Goal: Task Accomplishment & Management: Manage account settings

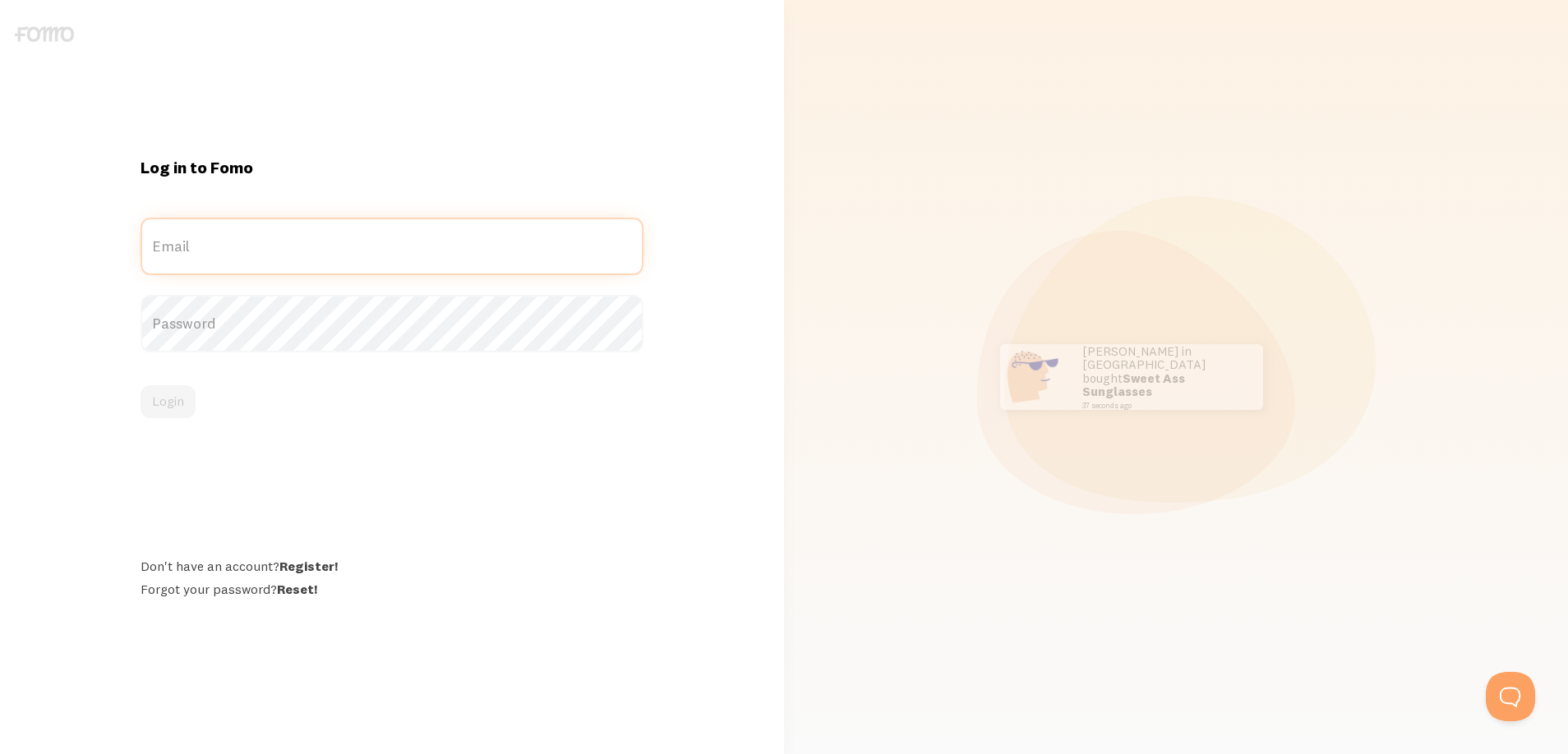
type input "[EMAIL_ADDRESS][DOMAIN_NAME]"
click at [235, 332] on label "Password" at bounding box center [392, 324] width 503 height 57
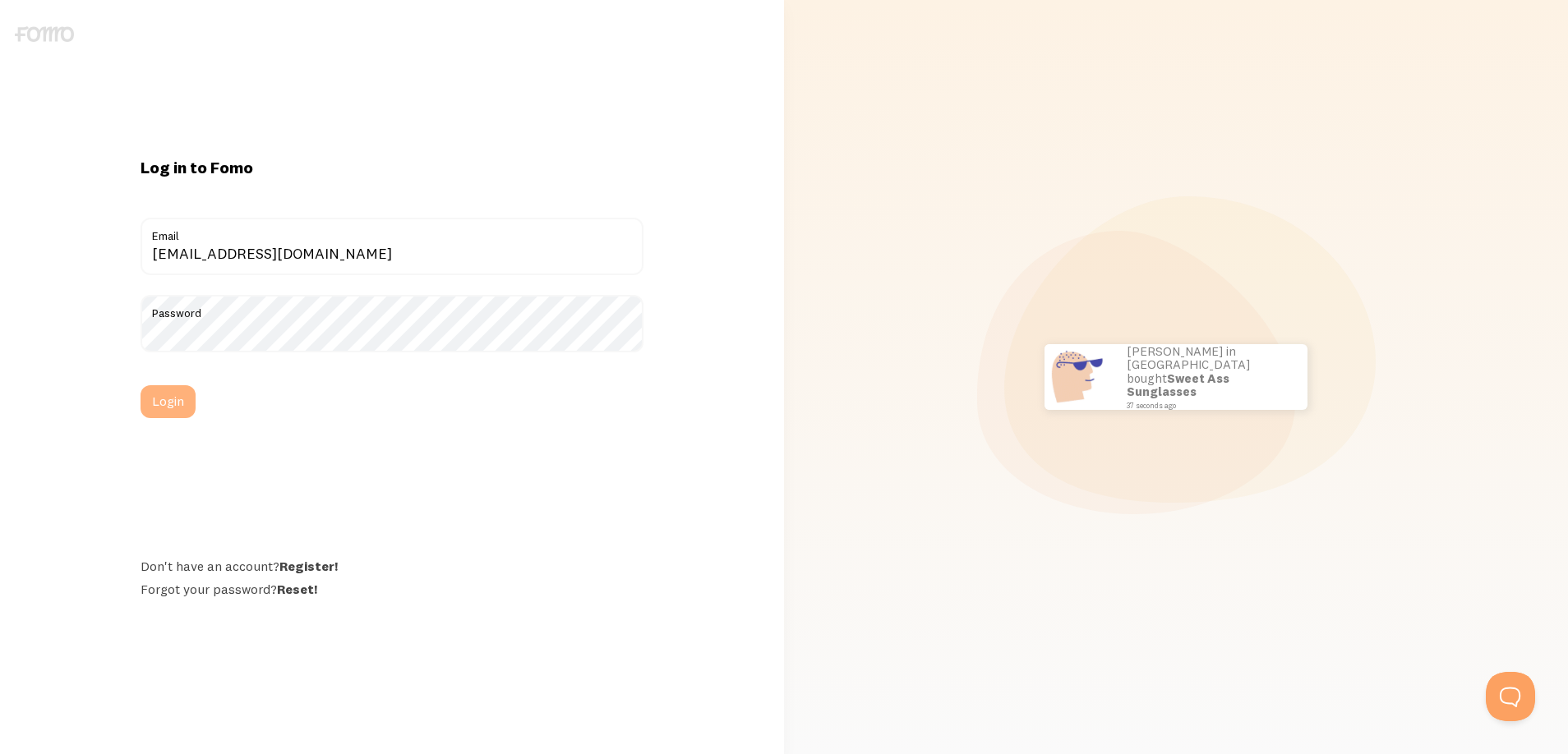
click at [165, 407] on button "Login" at bounding box center [168, 401] width 55 height 33
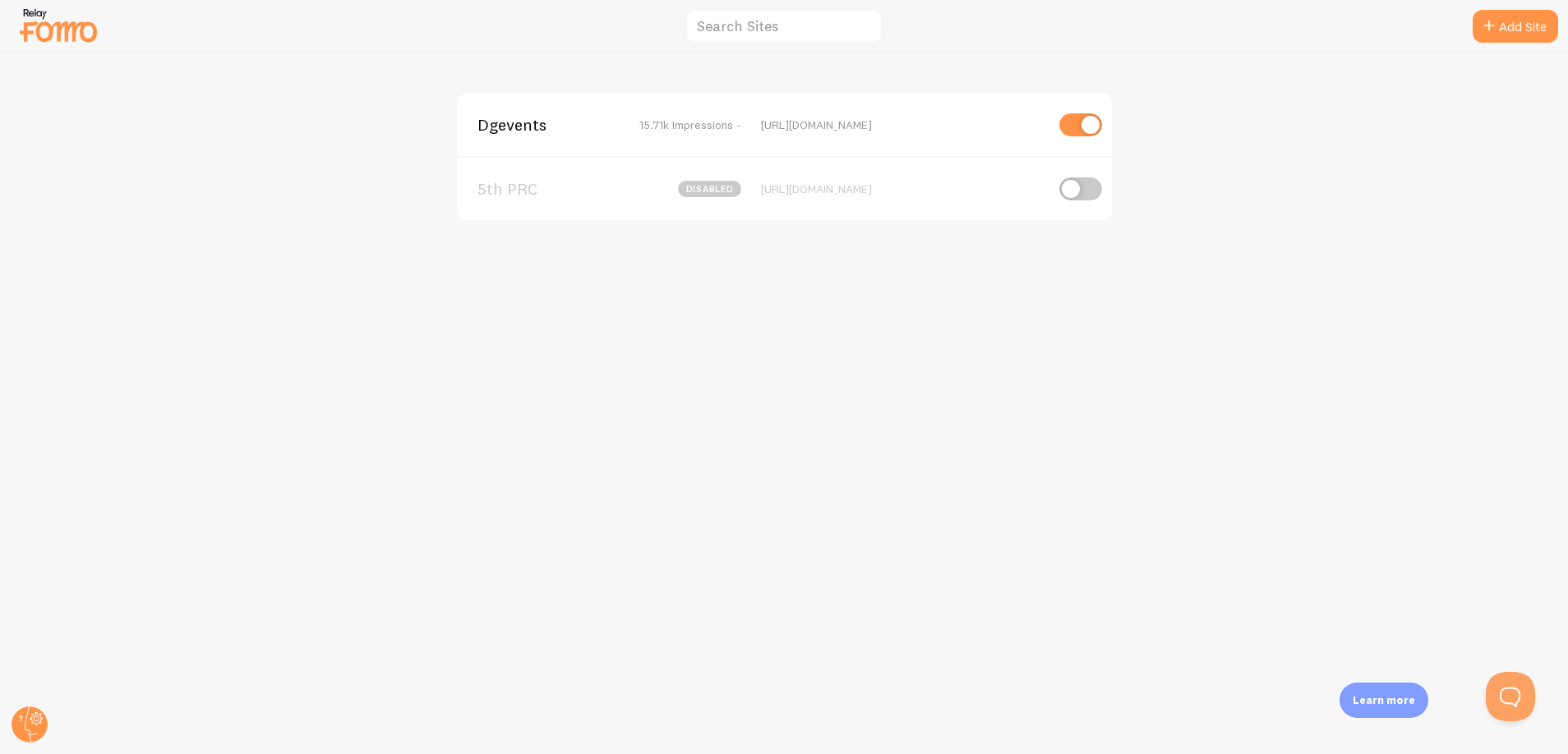
click at [542, 124] on span "Dgevents" at bounding box center [543, 125] width 132 height 15
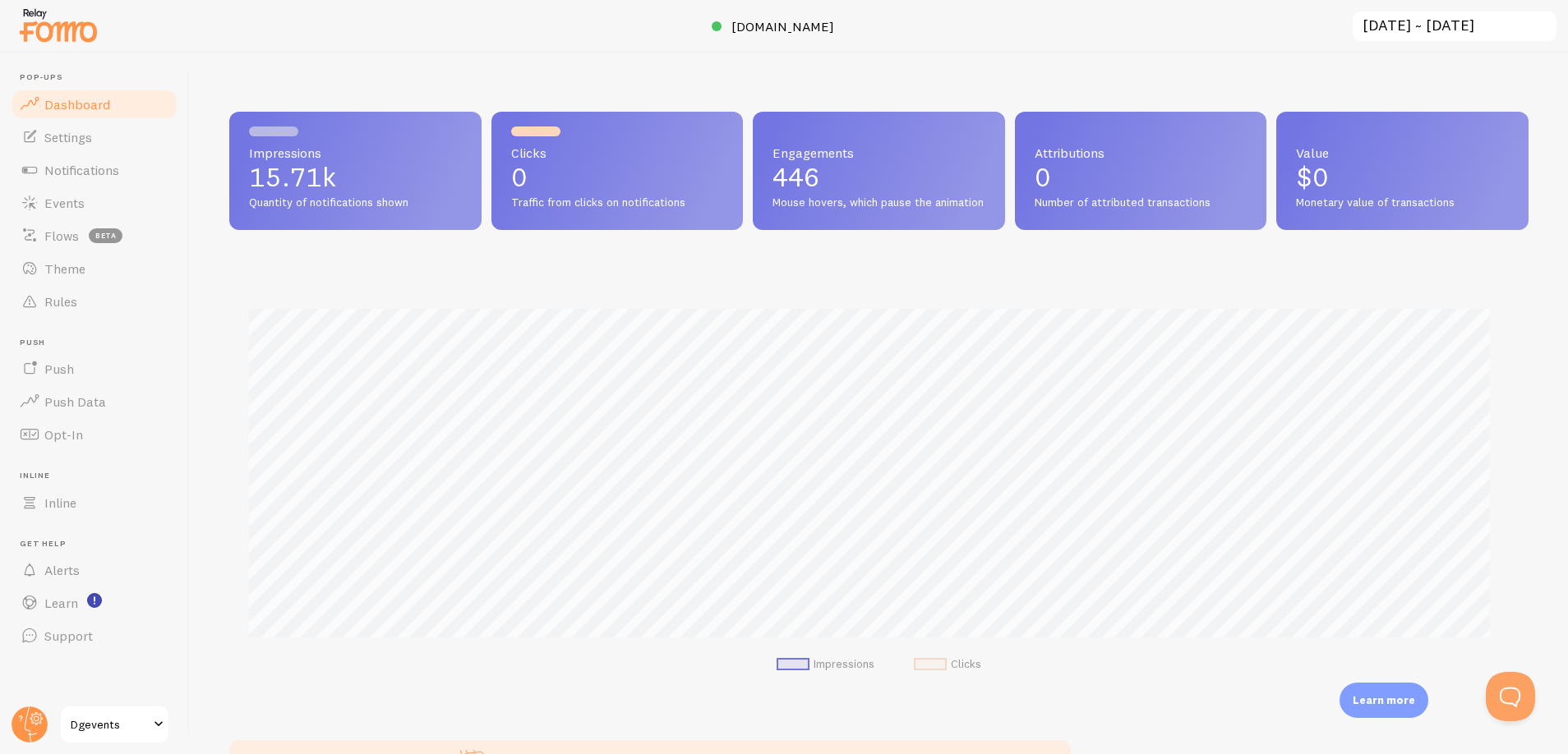
scroll to position [431, 1280]
